Goal: Check status: Check status

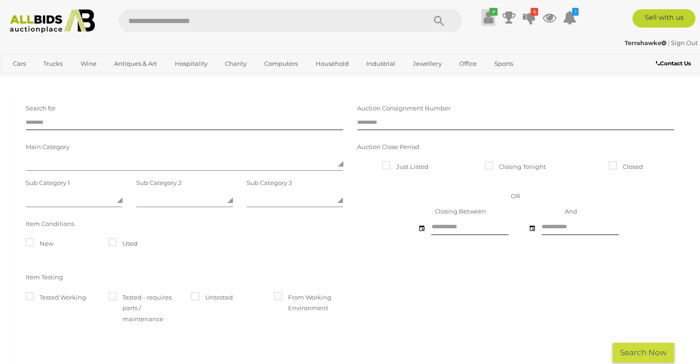
click at [489, 18] on icon at bounding box center [488, 17] width 10 height 17
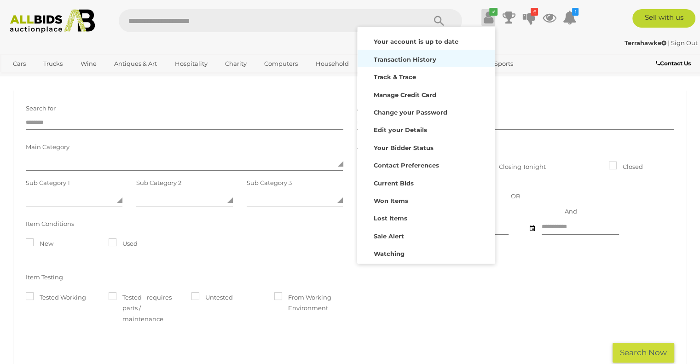
click at [422, 57] on strong "Transaction History" at bounding box center [404, 59] width 63 height 7
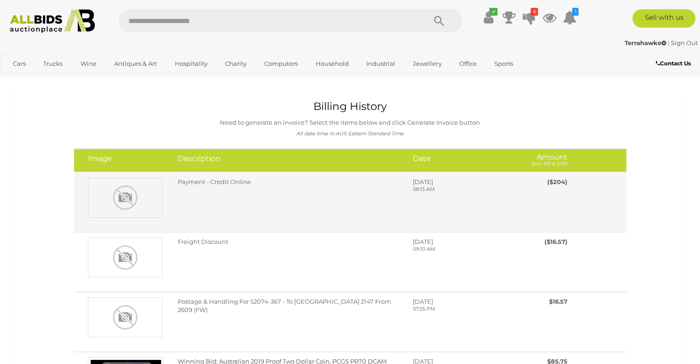
click at [431, 186] on p "09:13 AM" at bounding box center [456, 189] width 87 height 7
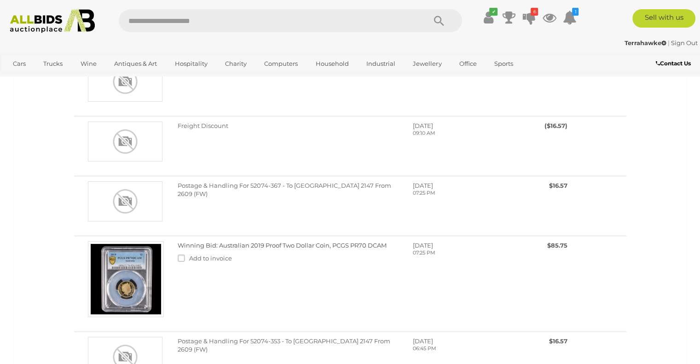
scroll to position [138, 0]
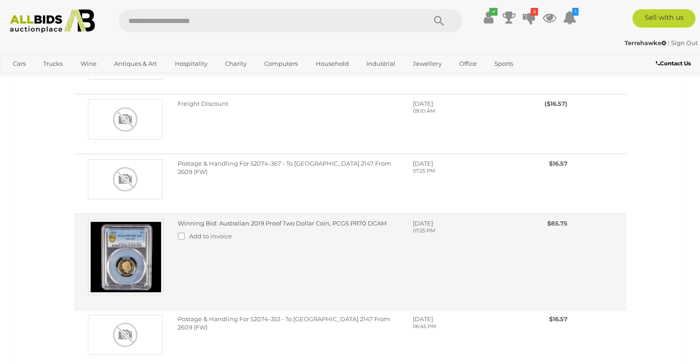
click at [432, 226] on div "Thursday, September 04, 2025 07:25 PM" at bounding box center [456, 231] width 101 height 25
click at [425, 220] on span "Thursday, September 04, 2025" at bounding box center [423, 222] width 20 height 7
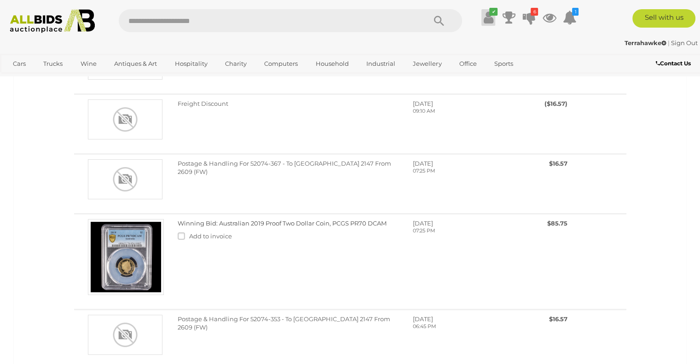
click at [492, 17] on icon at bounding box center [488, 17] width 10 height 17
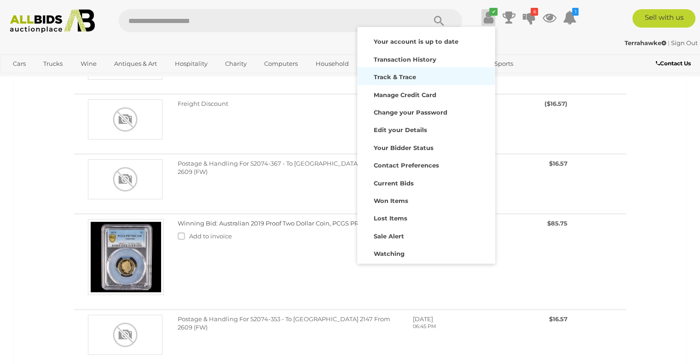
click at [402, 72] on div "Track & Trace" at bounding box center [426, 75] width 132 height 13
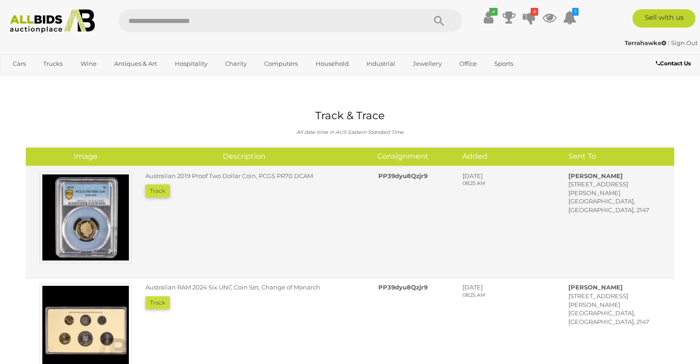
click at [158, 193] on button "Track" at bounding box center [157, 190] width 24 height 13
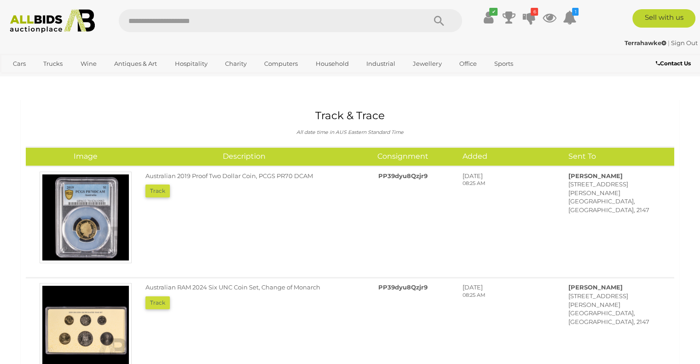
click at [679, 63] on b "Contact Us" at bounding box center [672, 63] width 35 height 7
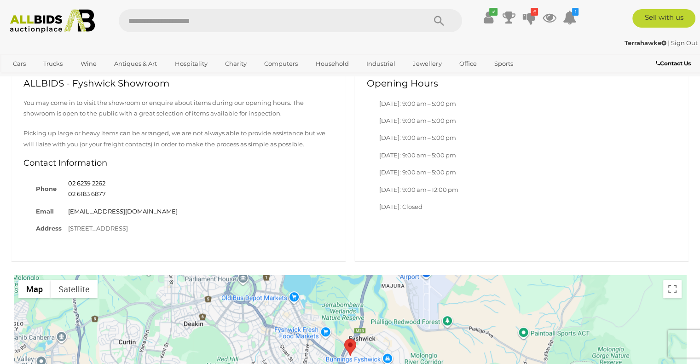
scroll to position [552, 0]
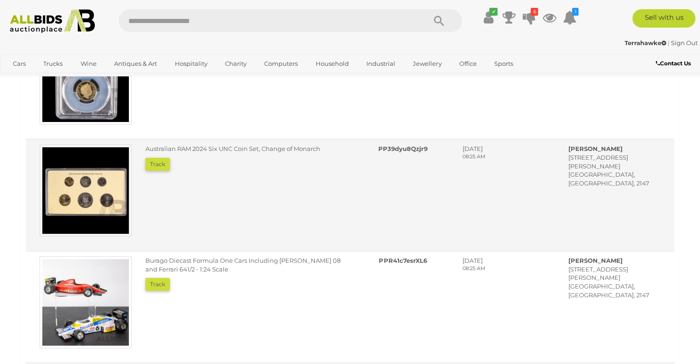
scroll to position [138, 0]
click at [163, 161] on button "Track" at bounding box center [157, 164] width 24 height 13
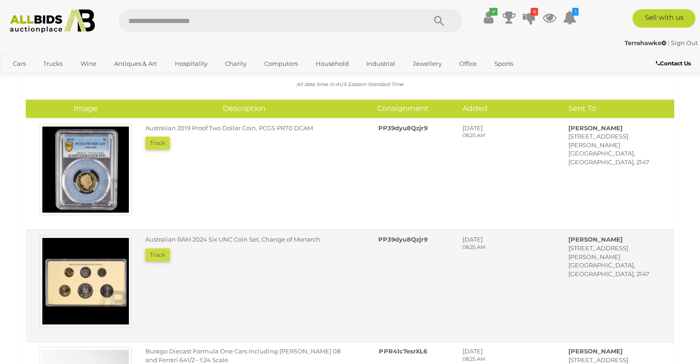
scroll to position [46, 0]
